Goal: Task Accomplishment & Management: Use online tool/utility

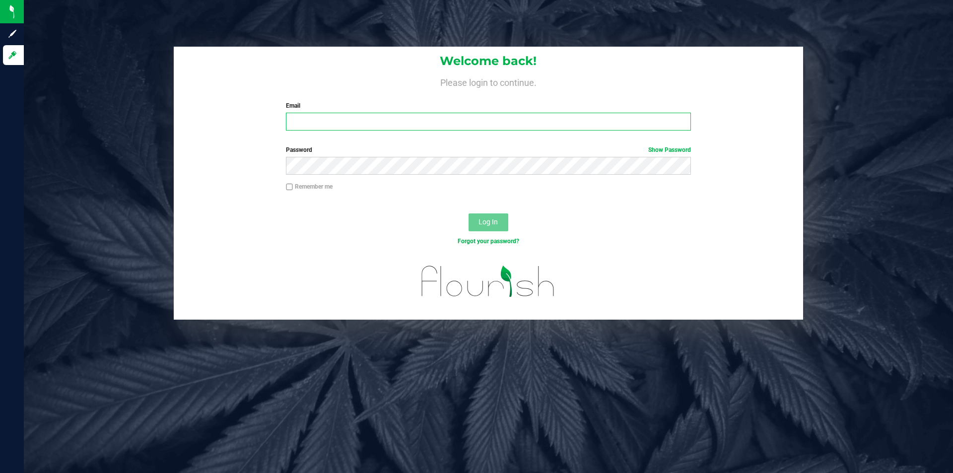
click at [381, 120] on input "Email" at bounding box center [488, 122] width 405 height 18
type input "[EMAIL_ADDRESS][DOMAIN_NAME]"
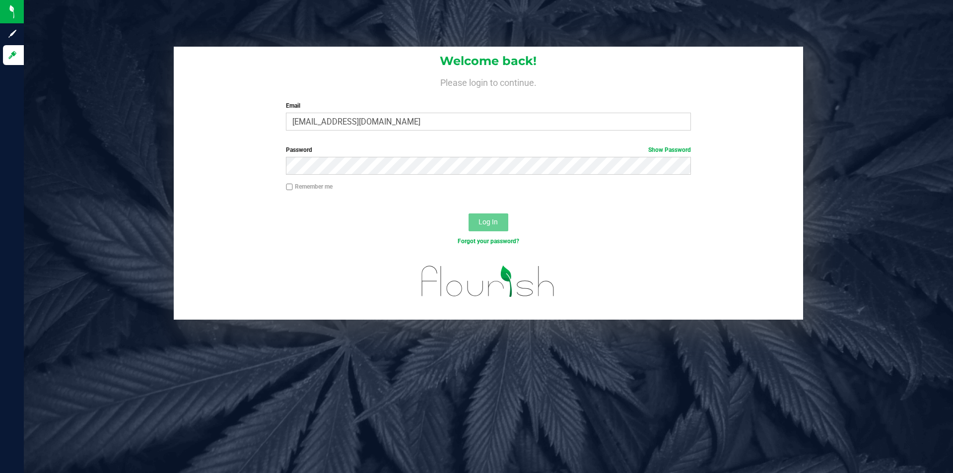
click at [307, 178] on div "Password Show Password" at bounding box center [489, 163] width 630 height 37
click at [469, 214] on button "Log In" at bounding box center [489, 223] width 40 height 18
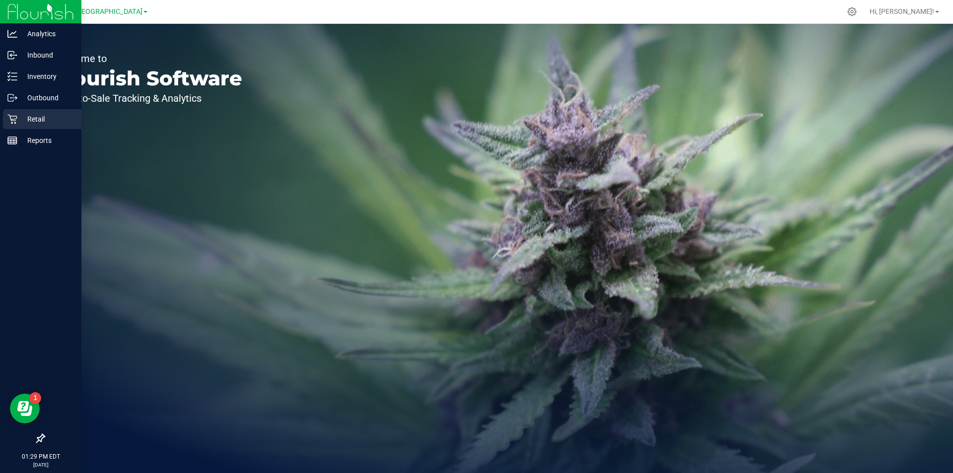
click at [43, 120] on p "Retail" at bounding box center [47, 119] width 60 height 12
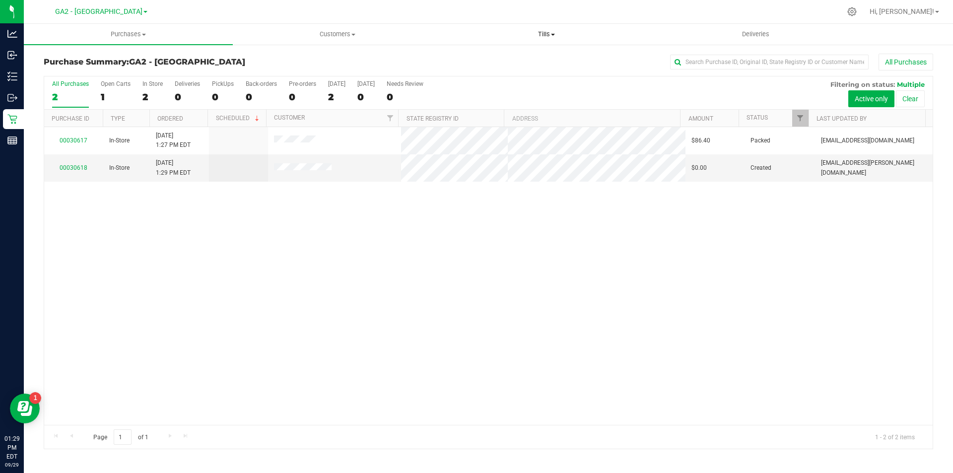
click at [556, 38] on uib-tab-heading "Tills Manage tills Reconcile e-payments" at bounding box center [546, 34] width 208 height 20
click at [512, 55] on li "Manage tills" at bounding box center [546, 60] width 209 height 12
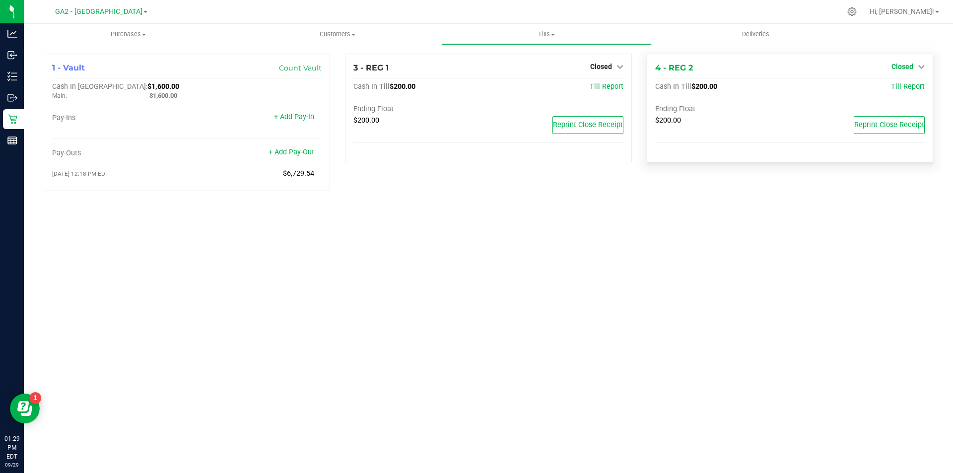
click at [923, 66] on icon at bounding box center [921, 66] width 7 height 7
click at [905, 88] on link "Open Till" at bounding box center [902, 87] width 26 height 8
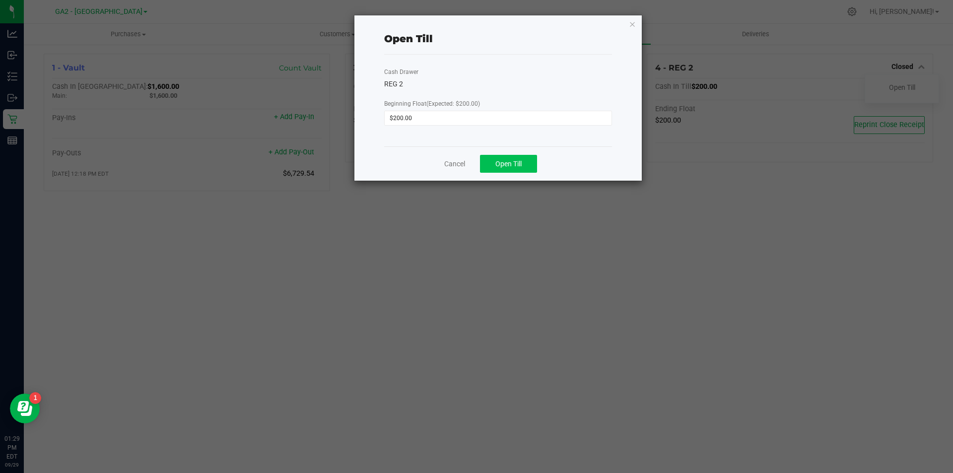
drag, startPoint x: 508, startPoint y: 151, endPoint x: 508, endPoint y: 158, distance: 7.0
click at [508, 153] on div "Cancel Open Till" at bounding box center [498, 163] width 228 height 34
drag, startPoint x: 511, startPoint y: 159, endPoint x: 514, endPoint y: 170, distance: 11.3
click at [511, 159] on button "Open Till" at bounding box center [508, 164] width 57 height 18
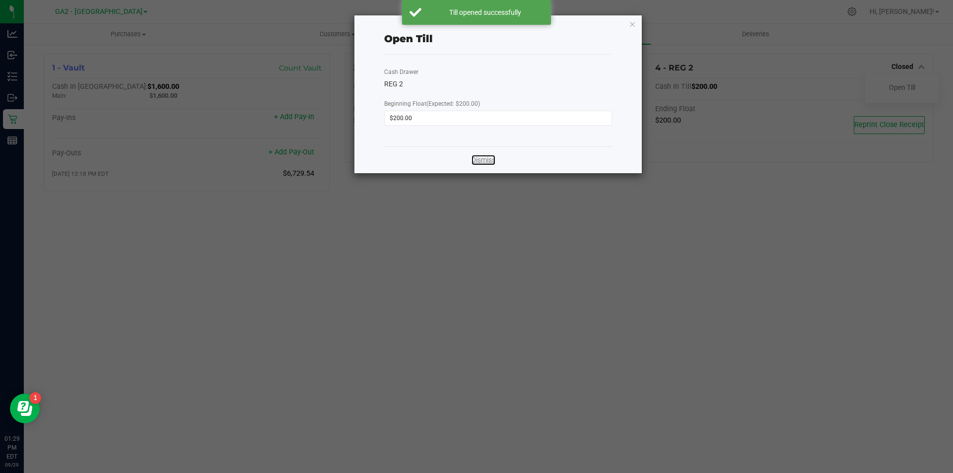
drag, startPoint x: 478, startPoint y: 160, endPoint x: 454, endPoint y: 216, distance: 60.5
click at [478, 161] on link "Dismiss" at bounding box center [484, 160] width 24 height 10
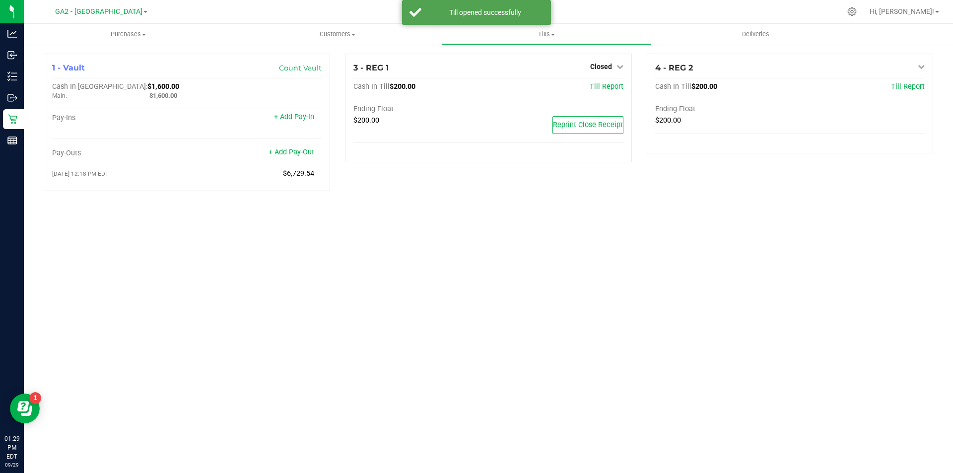
click at [430, 268] on div "Purchases Summary of purchases Fulfillment All purchases Customers All customer…" at bounding box center [489, 248] width 930 height 449
click at [468, 11] on div "Till opened successfully" at bounding box center [485, 12] width 117 height 10
